Goal: Check status

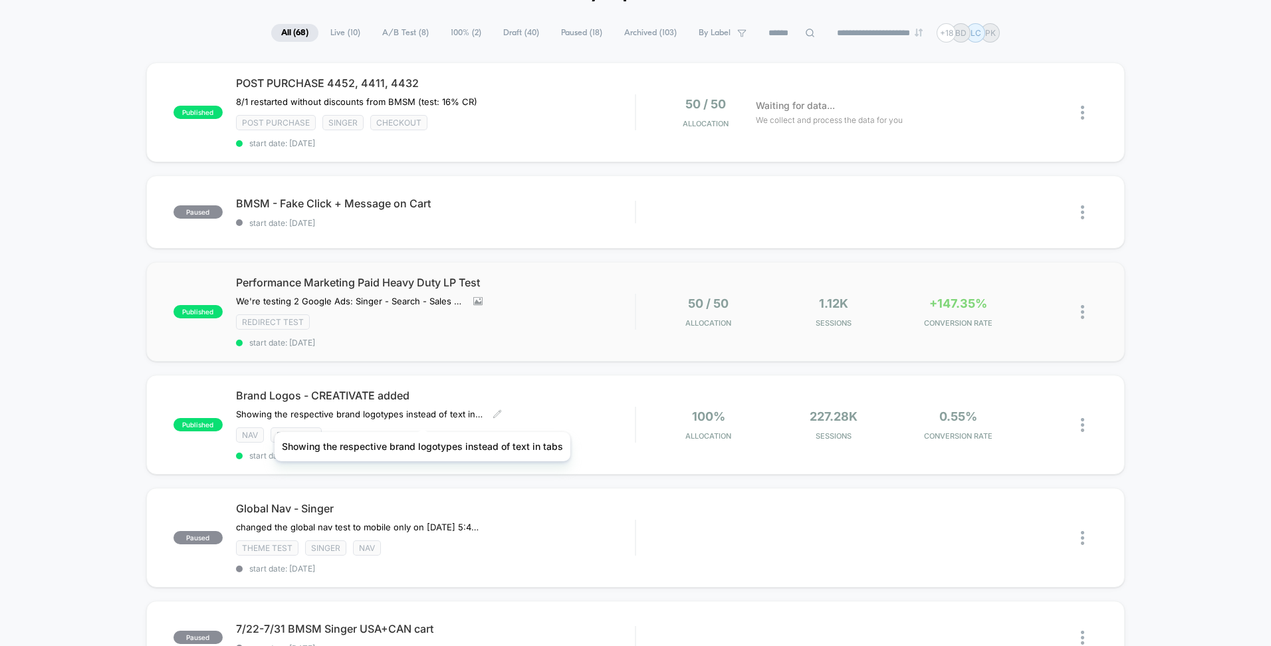
scroll to position [80, 0]
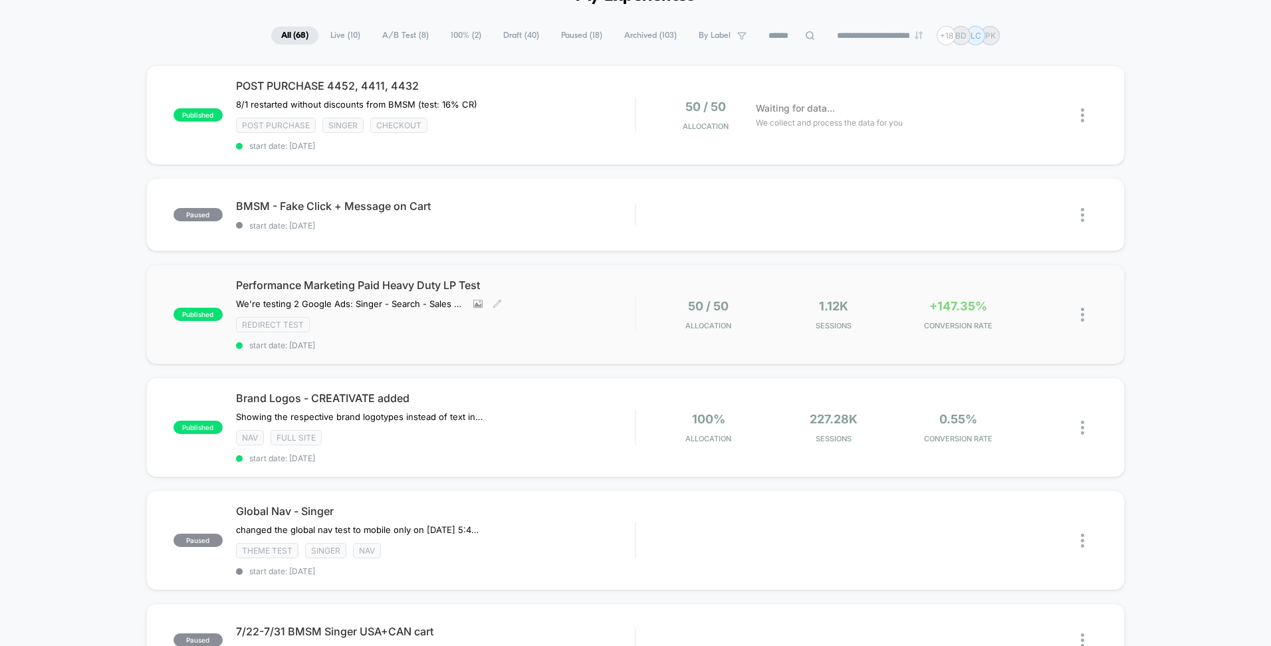
click at [592, 312] on div "Performance Marketing Paid Heavy Duty LP Test We're testing 2 Google Ads: Singe…" at bounding box center [435, 315] width 399 height 72
